Goal: Register for event/course

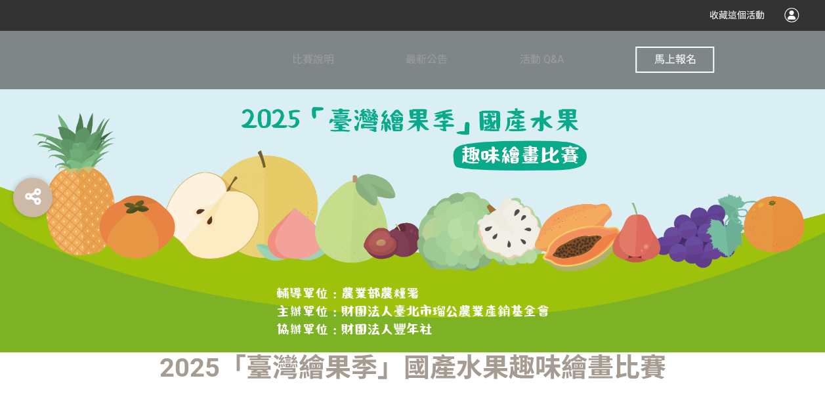
click at [696, 44] on div "馬上報名" at bounding box center [674, 59] width 79 height 59
click at [691, 53] on button "馬上報名" at bounding box center [674, 60] width 79 height 26
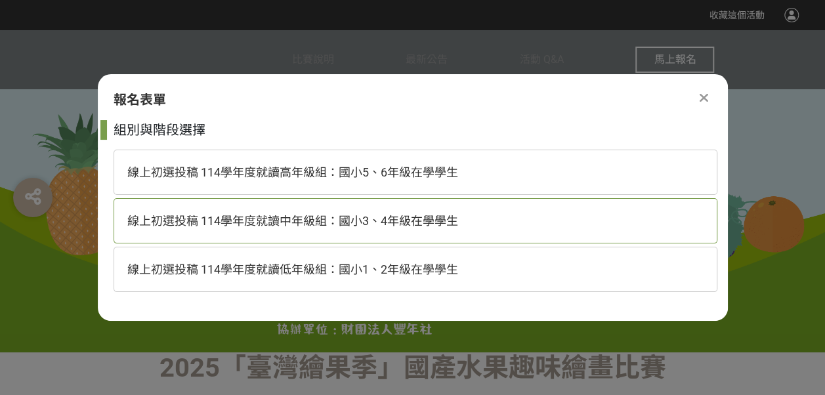
click at [404, 214] on span "線上初選投稿 114學年度就讀中年級組：國小3、4年級在學學生" at bounding box center [292, 221] width 331 height 14
select select "185293:185538"
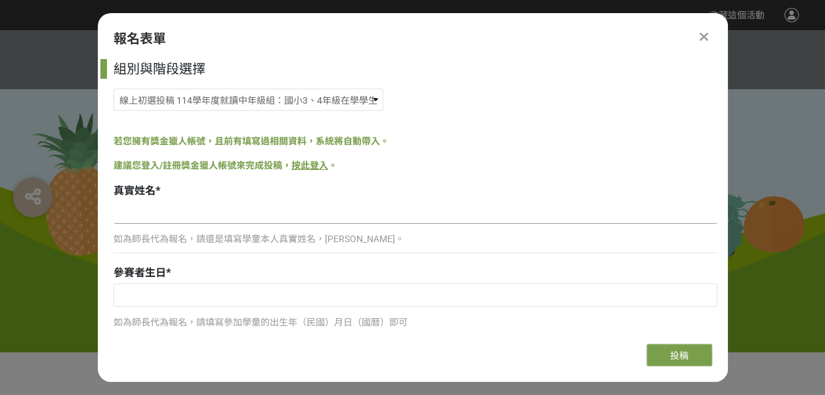
click at [155, 217] on input at bounding box center [416, 213] width 604 height 22
type input "[PERSON_NAME]"
type input "[EMAIL_ADDRESS][DOMAIN_NAME]"
type input "0921267451"
type input "[GEOGRAPHIC_DATA]東區復興國小"
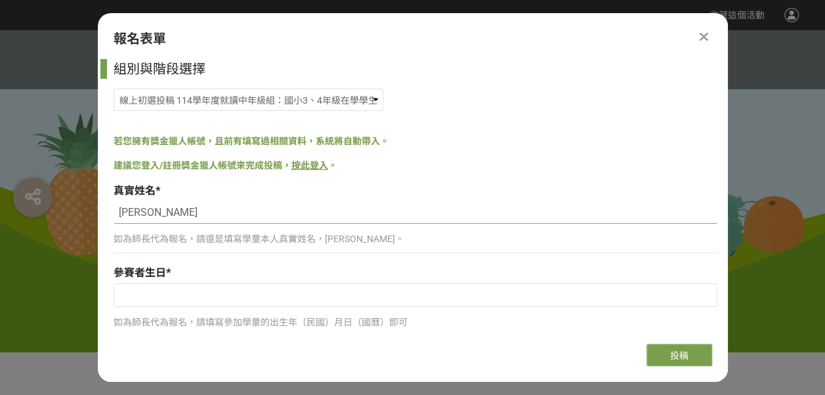
type input "四年級"
type input "701[STREET_ADDRESS]"
type input "芒果"
type input "夏日芒果"
type input "在炎熱的夏天，芒果不僅是季節的代表水果，更是童年記憶中最甜美的一部分。以鮮明的色彩呈現金黃色的芒果滋味，更是一種專屬夏天的味道，電風扇吹著、手搖著扇，一口接一…"
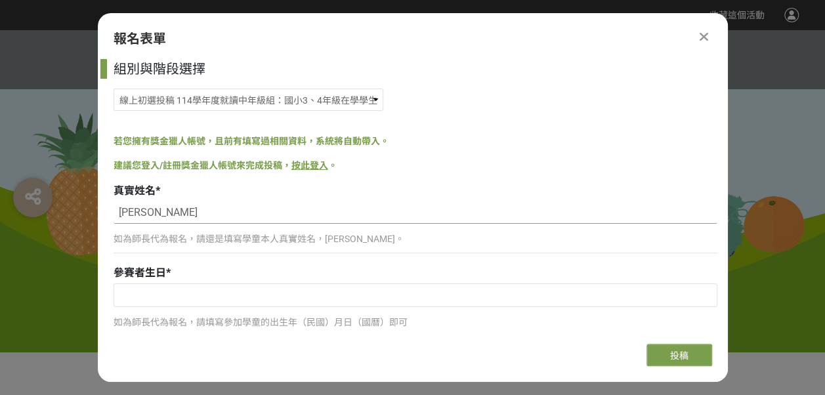
scroll to position [66, 0]
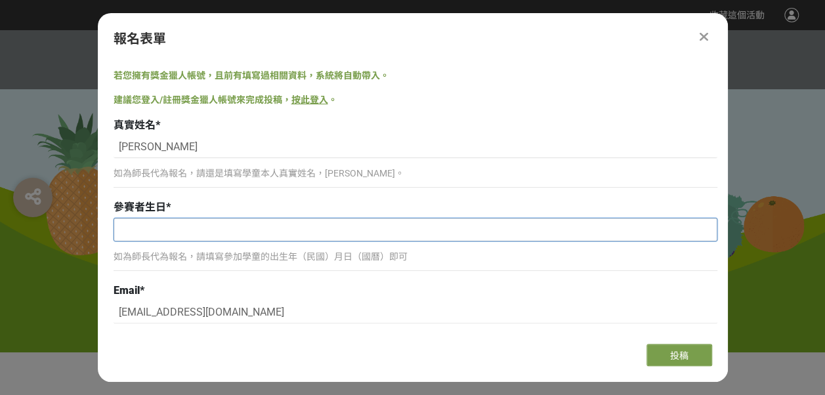
click at [211, 235] on input "text" at bounding box center [415, 230] width 603 height 22
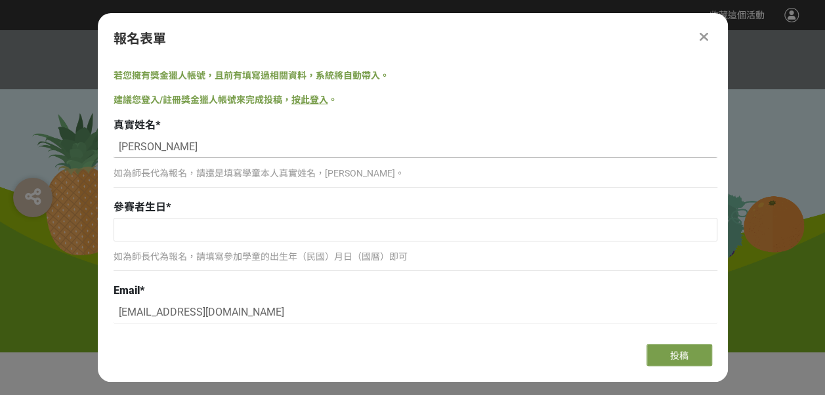
click at [494, 147] on input "[PERSON_NAME]" at bounding box center [416, 147] width 604 height 22
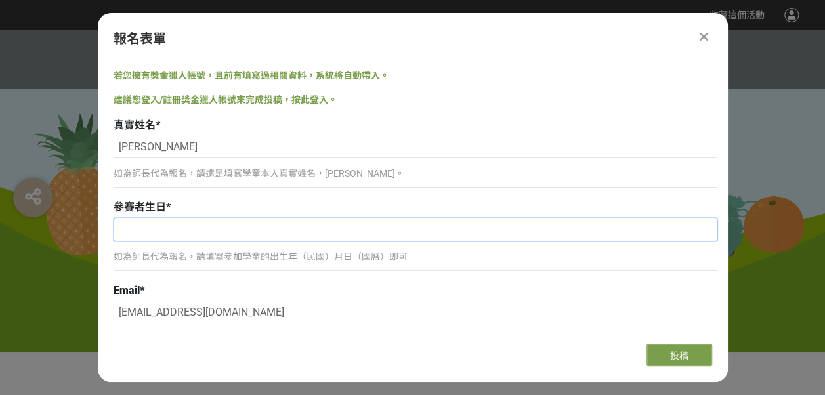
click at [120, 225] on input "text" at bounding box center [415, 230] width 603 height 22
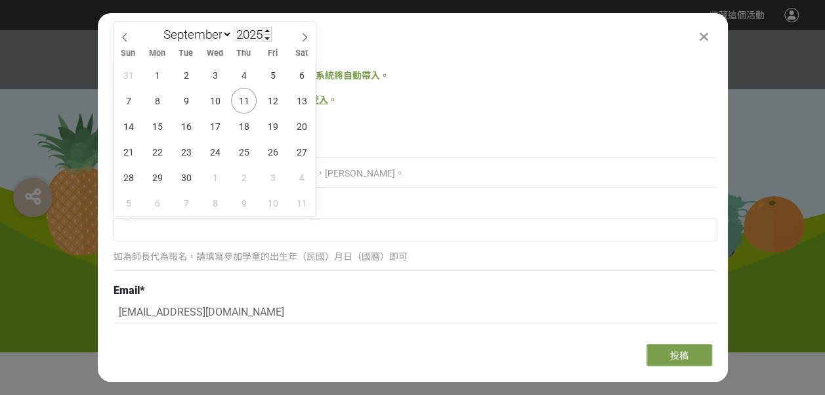
click at [248, 35] on input "2025" at bounding box center [251, 34] width 39 height 15
type input "2015"
click at [153, 154] on span "21" at bounding box center [157, 152] width 26 height 26
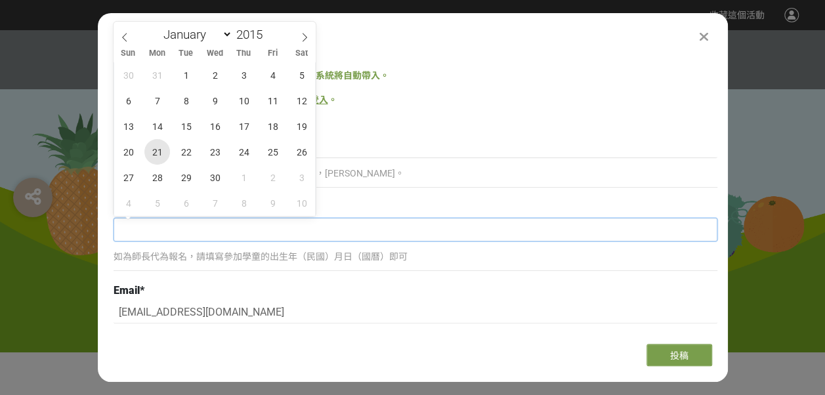
type input "[DATE]"
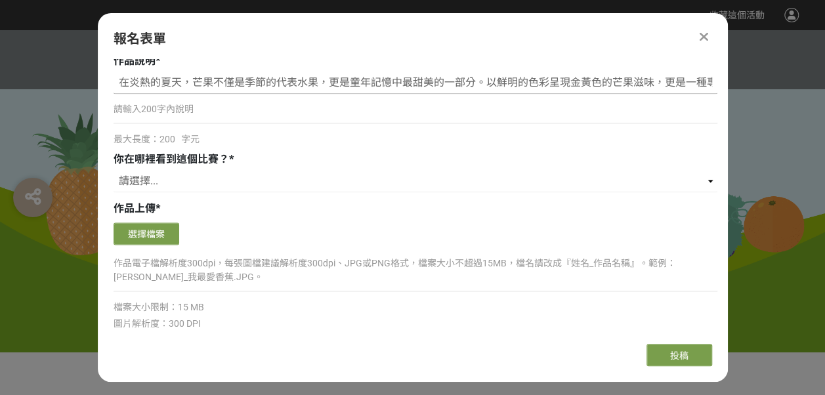
scroll to position [985, 0]
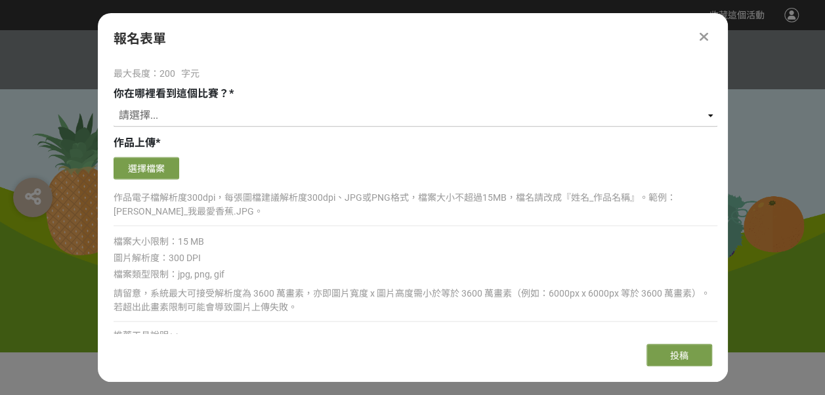
click at [165, 109] on select "請選擇... 獎金獵人網站 Facebook / Instagram 校園講座 / 老師系上推薦 電子郵件 海報 其他" at bounding box center [416, 115] width 604 height 22
select select "cms:formUnit:otherOption:78ddd25fd8b6cb5242717d988e4b85ca"
click at [114, 104] on select "請選擇... 獎金獵人網站 Facebook / Instagram 校園講座 / 老師系上推薦 電子郵件 海報 其他" at bounding box center [416, 115] width 604 height 22
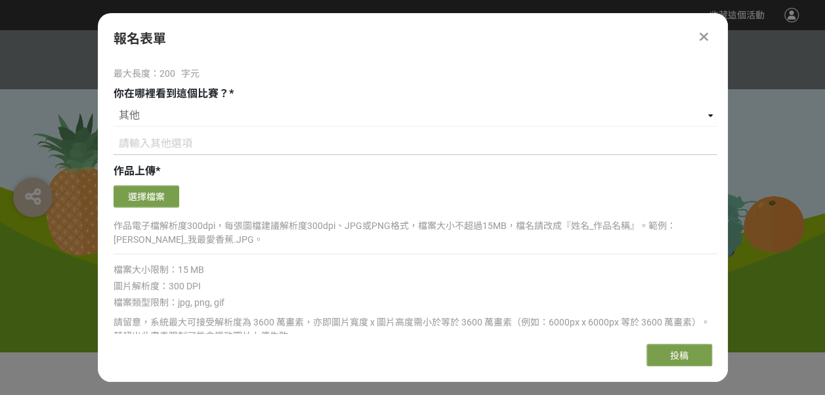
click at [191, 139] on input at bounding box center [416, 144] width 604 height 22
type input "學校官網"
click at [164, 188] on button "選擇檔案" at bounding box center [147, 196] width 66 height 22
